Goal: Task Accomplishment & Management: Manage account settings

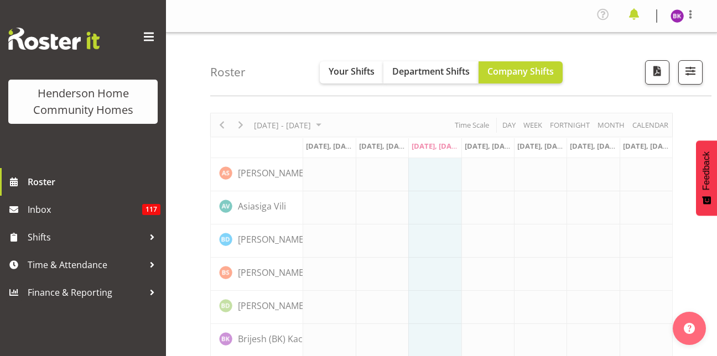
click at [633, 19] on span at bounding box center [634, 15] width 18 height 18
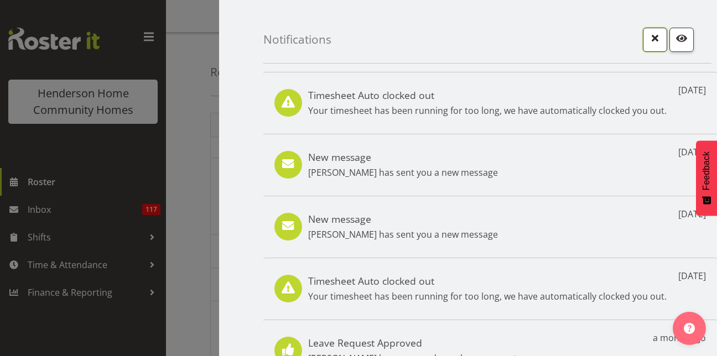
click at [648, 35] on span "button" at bounding box center [655, 38] width 14 height 14
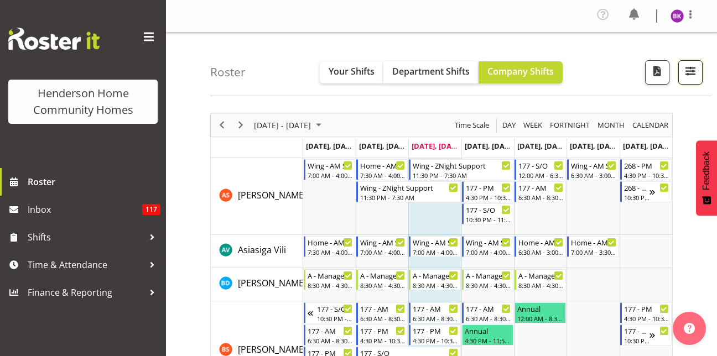
click at [683, 75] on span "button" at bounding box center [690, 71] width 14 height 14
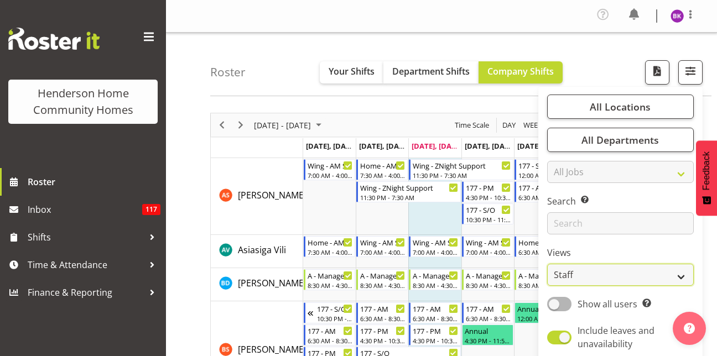
click at [577, 279] on select "Staff Role Shift - Horizontal Shift - Vertical Staff - Location" at bounding box center [620, 275] width 147 height 22
select select "role"
click at [548, 264] on select "Staff Role Shift - Horizontal Shift - Vertical Staff - Location" at bounding box center [620, 275] width 147 height 22
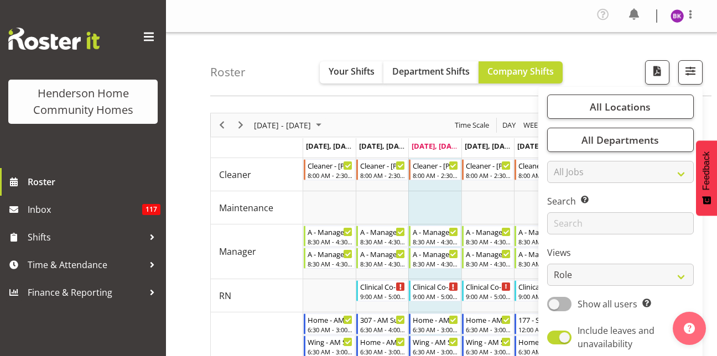
click at [358, 18] on nav "Profile Log Out" at bounding box center [441, 16] width 529 height 21
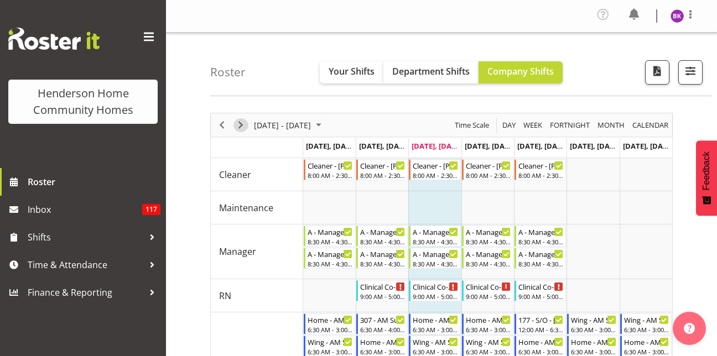
click at [238, 124] on span "Next" at bounding box center [240, 125] width 13 height 14
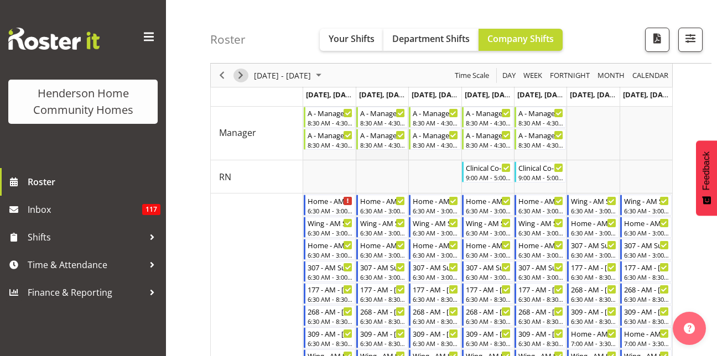
scroll to position [119, 0]
click at [324, 221] on div "Wing - AM Support 1 - [PERSON_NAME]" at bounding box center [330, 221] width 45 height 11
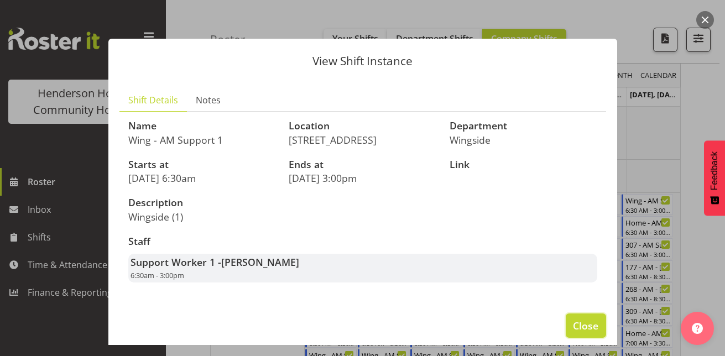
click at [577, 322] on span "Close" at bounding box center [585, 326] width 25 height 14
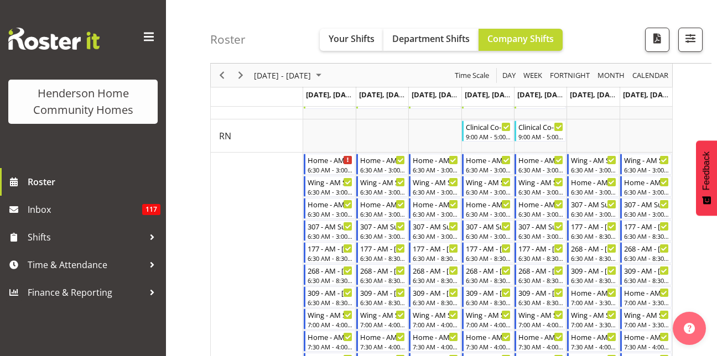
scroll to position [161, 0]
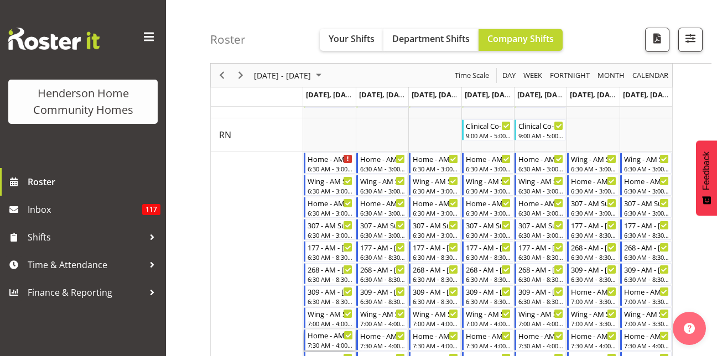
click at [321, 346] on div "7:30 AM - 4:00 PM" at bounding box center [330, 345] width 45 height 9
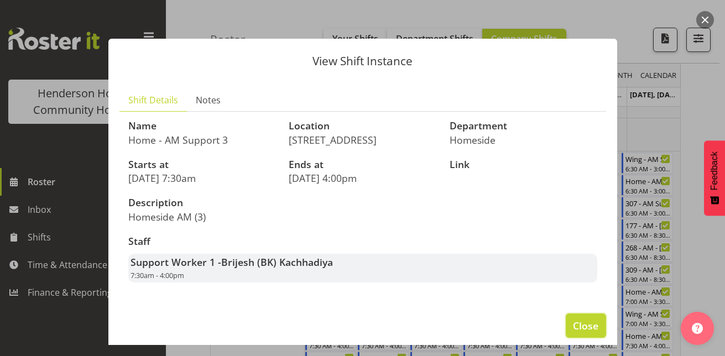
click at [573, 329] on span "Close" at bounding box center [585, 326] width 25 height 14
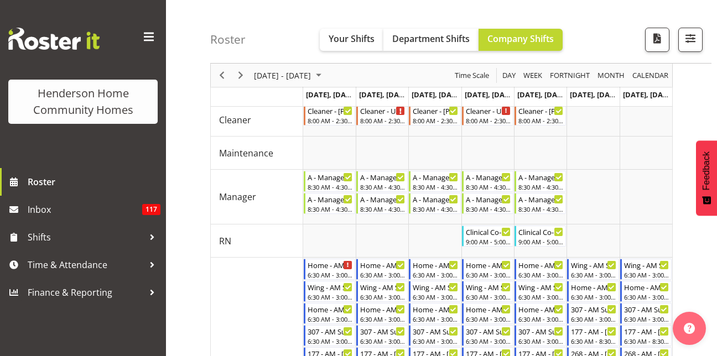
scroll to position [0, 0]
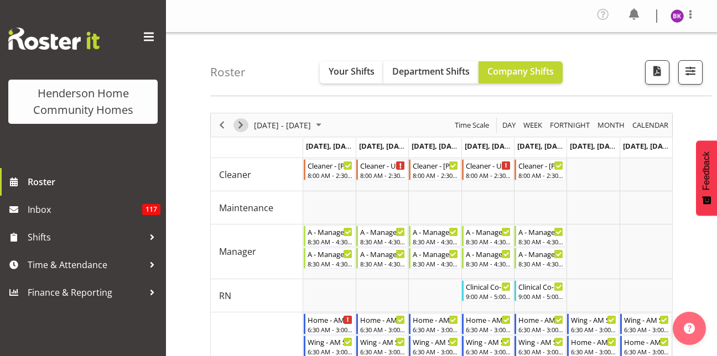
click at [243, 125] on span "Next" at bounding box center [240, 125] width 13 height 14
click at [239, 126] on span "Next" at bounding box center [240, 125] width 13 height 14
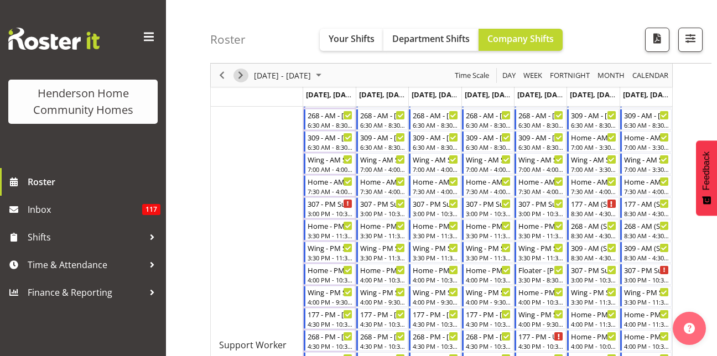
scroll to position [320, 0]
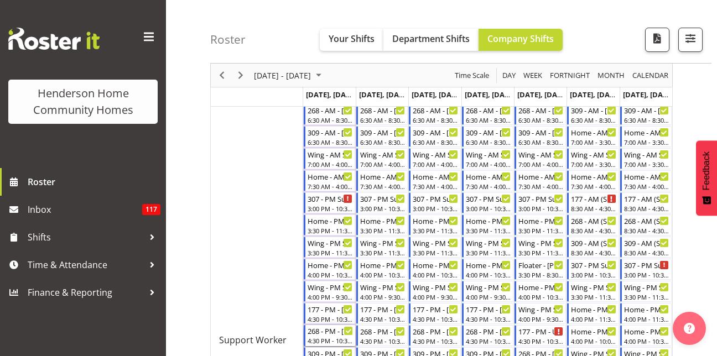
click at [331, 331] on div "268 - PM - [PERSON_NAME] (BK) [PERSON_NAME]" at bounding box center [330, 330] width 45 height 11
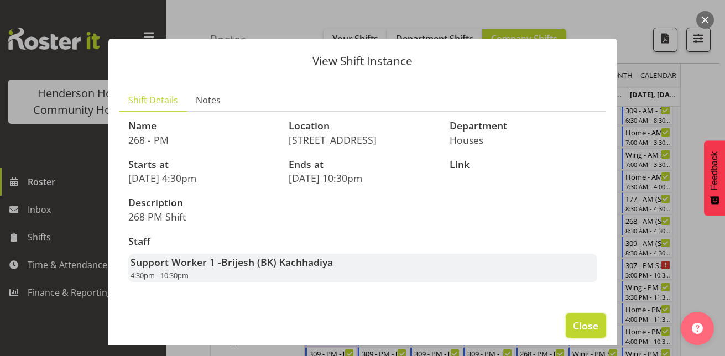
click at [578, 324] on span "Close" at bounding box center [585, 326] width 25 height 14
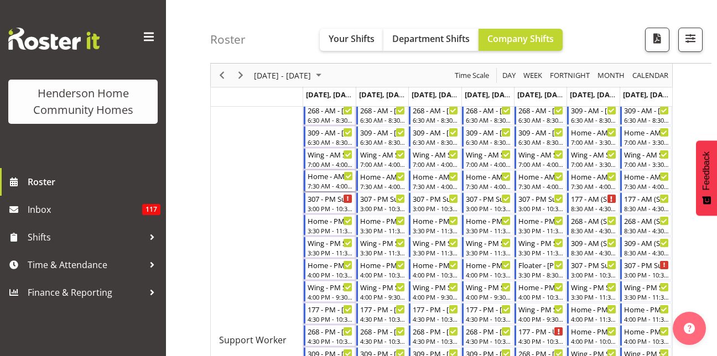
click at [326, 177] on div "Home - AM Support 3 - [PERSON_NAME]" at bounding box center [330, 175] width 45 height 11
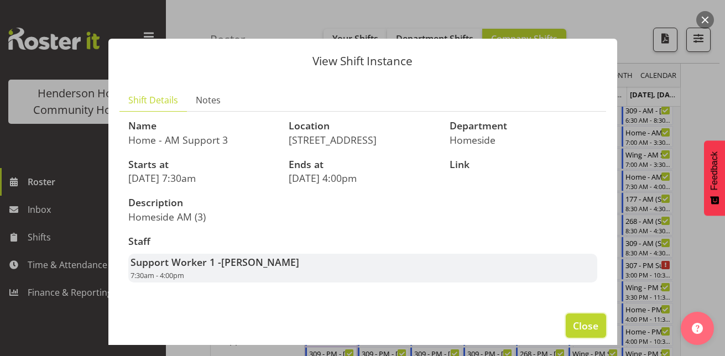
click at [574, 319] on span "Close" at bounding box center [585, 326] width 25 height 14
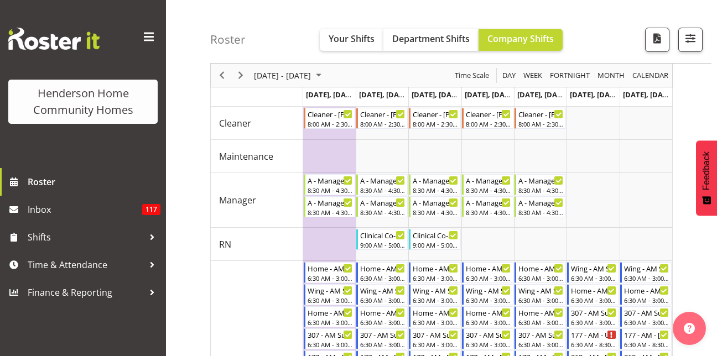
scroll to position [0, 0]
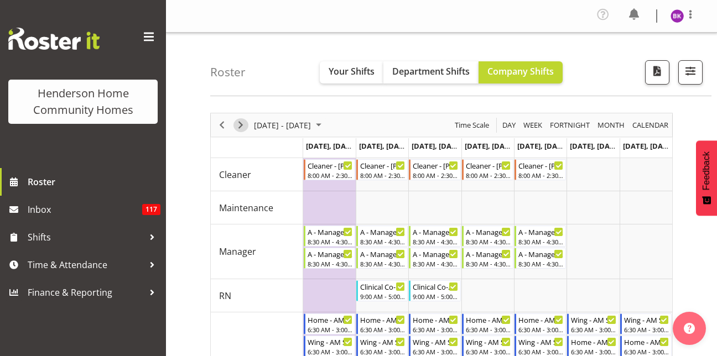
click at [244, 125] on span "Next" at bounding box center [240, 125] width 13 height 14
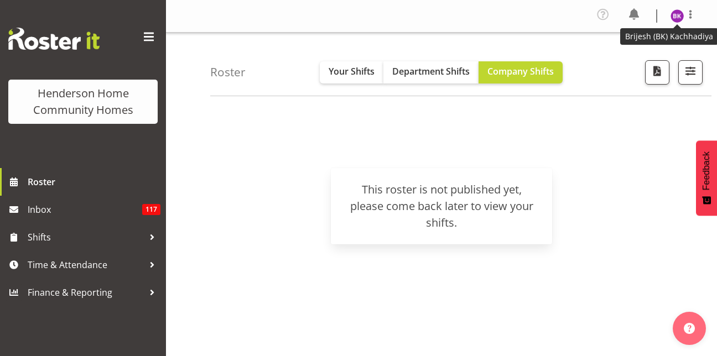
click at [681, 15] on img at bounding box center [676, 15] width 13 height 13
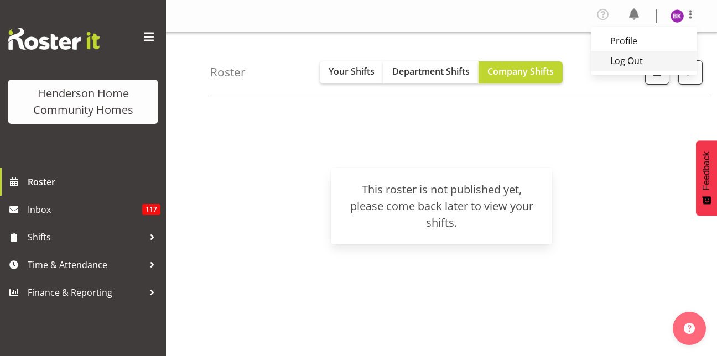
click at [651, 63] on link "Log Out" at bounding box center [644, 61] width 106 height 20
